Goal: Obtain resource: Obtain resource

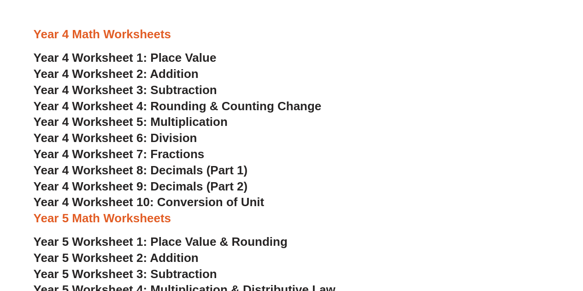
scroll to position [1611, 0]
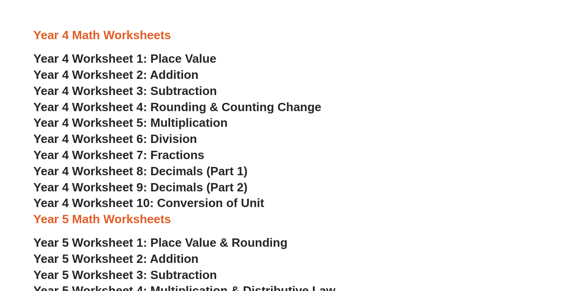
click at [133, 58] on span "Year 4 Worksheet 1: Place Value" at bounding box center [125, 59] width 183 height 14
click at [97, 102] on span "Year 4 Worksheet 4: Rounding & Counting Change" at bounding box center [178, 107] width 288 height 14
click at [176, 122] on span "Year 4 Worksheet 5: Multiplication" at bounding box center [131, 123] width 194 height 14
click at [156, 139] on span "Year 4 Worksheet 6: Division" at bounding box center [116, 139] width 164 height 14
click at [158, 153] on span "Year 4 Worksheet 7: Fractions" at bounding box center [119, 155] width 171 height 14
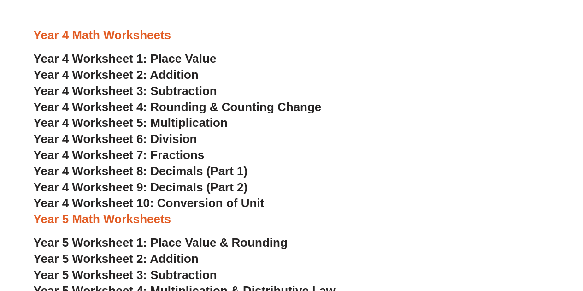
click at [157, 170] on span "Year 4 Worksheet 8: Decimals (Part 1)" at bounding box center [141, 171] width 214 height 14
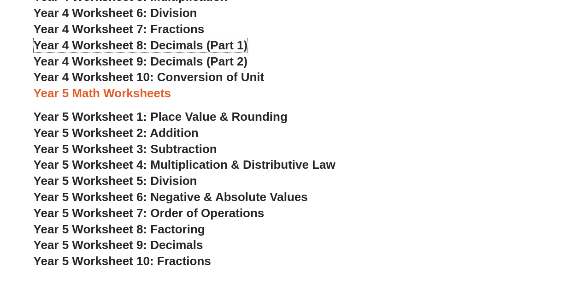
scroll to position [1657, 0]
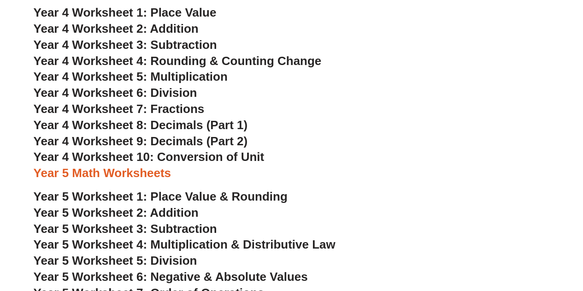
click at [136, 141] on span "Year 4 Worksheet 9: Decimals (Part 2)" at bounding box center [141, 141] width 214 height 14
click at [198, 158] on span "Year 4 Worksheet 10: Conversion of Unit" at bounding box center [149, 157] width 231 height 14
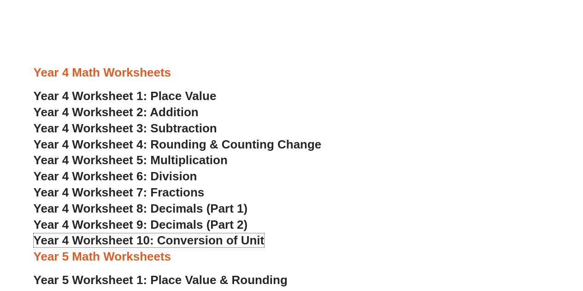
scroll to position [1565, 0]
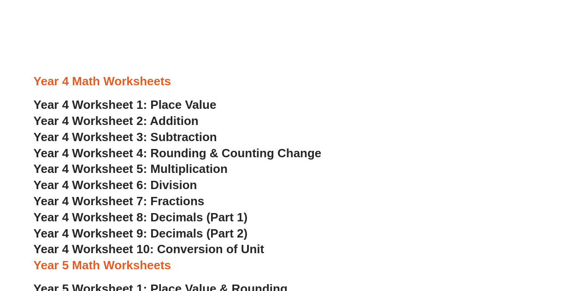
click at [160, 156] on span "Year 4 Worksheet 4: Rounding & Counting Change" at bounding box center [178, 153] width 288 height 14
click at [193, 170] on span "Year 4 Worksheet 5: Multiplication" at bounding box center [131, 169] width 194 height 14
click at [160, 184] on span "Year 4 Worksheet 6: Division" at bounding box center [116, 185] width 164 height 14
click at [185, 202] on span "Year 4 Worksheet 7: Fractions" at bounding box center [119, 201] width 171 height 14
click at [149, 219] on span "Year 4 Worksheet 8: Decimals (Part 1)" at bounding box center [141, 217] width 214 height 14
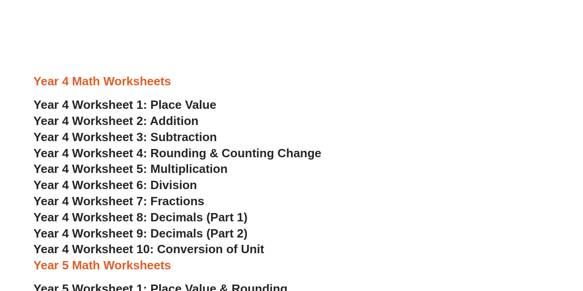
click at [162, 200] on span "Year 4 Worksheet 7: Fractions" at bounding box center [119, 201] width 171 height 14
click at [159, 235] on span "Year 4 Worksheet 9: Decimals (Part 2)" at bounding box center [141, 233] width 214 height 14
click at [215, 256] on h3 "Year 4 Worksheet 10: Conversion of Unit" at bounding box center [292, 250] width 516 height 16
click at [209, 248] on span "Year 4 Worksheet 10: Conversion of Unit" at bounding box center [149, 249] width 231 height 14
